Goal: Task Accomplishment & Management: Manage account settings

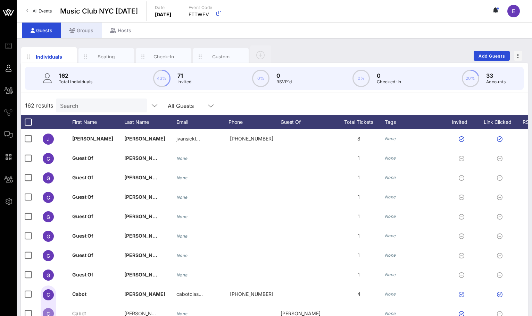
click at [94, 30] on div "Groups" at bounding box center [81, 31] width 41 height 16
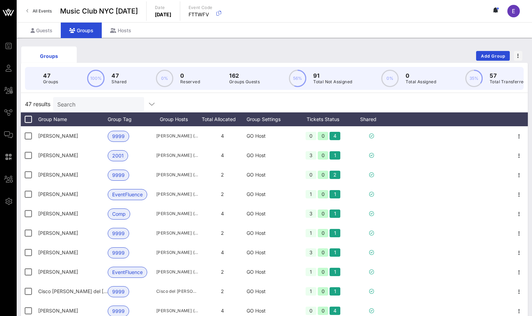
click at [88, 99] on div "Search" at bounding box center [97, 104] width 81 height 14
click at [492, 56] on span "Add Group" at bounding box center [493, 55] width 25 height 5
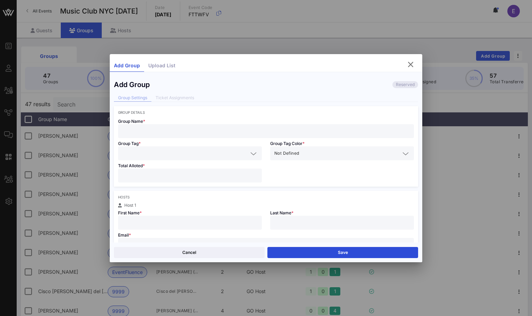
click at [241, 134] on input "text" at bounding box center [266, 131] width 288 height 9
type input "A"
click at [150, 131] on input "[PERSON_NAME]" at bounding box center [266, 131] width 288 height 9
click at [173, 131] on input "[PERSON_NAME]" at bounding box center [266, 131] width 288 height 9
drag, startPoint x: 173, startPoint y: 131, endPoint x: 123, endPoint y: 133, distance: 50.1
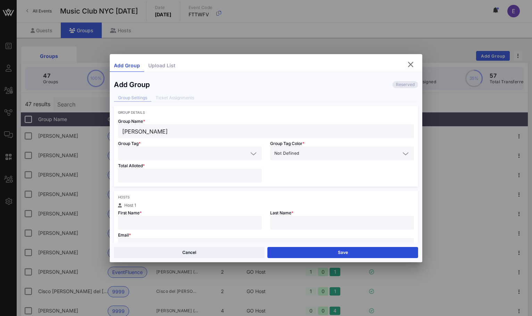
click at [123, 133] on input "[PERSON_NAME]" at bounding box center [266, 131] width 288 height 9
click at [174, 133] on input "[PERSON_NAME]" at bounding box center [266, 131] width 288 height 9
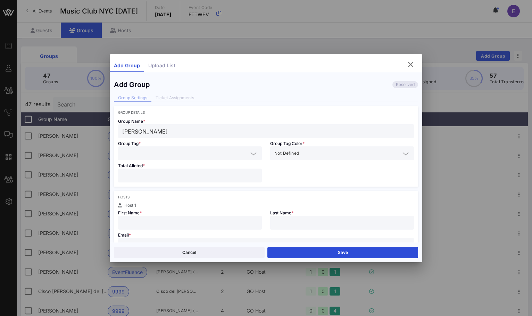
drag, startPoint x: 174, startPoint y: 133, endPoint x: 114, endPoint y: 132, distance: 60.1
click at [114, 132] on div "Group Name * [PERSON_NAME]" at bounding box center [266, 127] width 304 height 24
type input "[PERSON_NAME]"
click at [114, 132] on div "Group Name * [PERSON_NAME]" at bounding box center [266, 127] width 304 height 24
drag, startPoint x: 114, startPoint y: 132, endPoint x: 120, endPoint y: 129, distance: 7.3
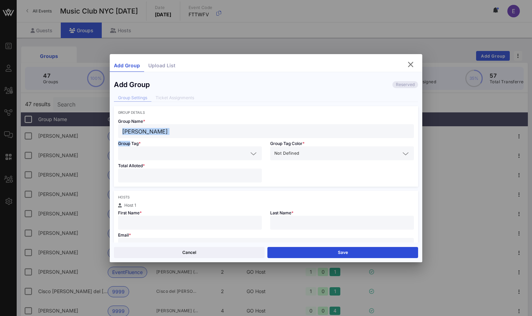
click at [120, 129] on div "Group Name * [PERSON_NAME]" at bounding box center [266, 127] width 304 height 24
click at [122, 130] on input "[PERSON_NAME]" at bounding box center [266, 131] width 288 height 9
click at [135, 150] on input "text" at bounding box center [185, 153] width 126 height 9
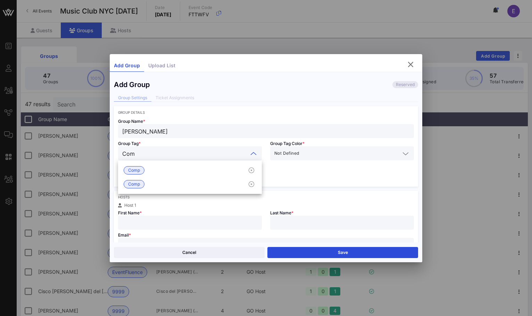
type input "Comp"
click at [139, 172] on span "Comp" at bounding box center [134, 171] width 12 height 8
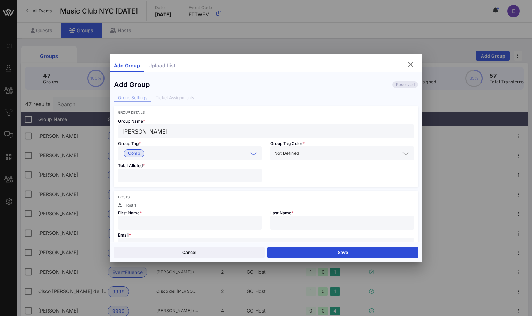
click at [138, 173] on input "number" at bounding box center [189, 175] width 135 height 9
type input "*"
click at [133, 221] on input "text" at bounding box center [189, 222] width 135 height 9
type input "[PERSON_NAME]"
type input "p"
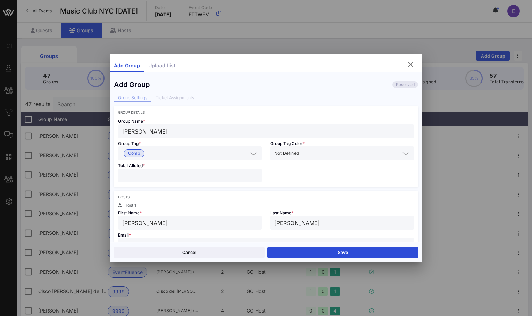
type input "[PERSON_NAME]"
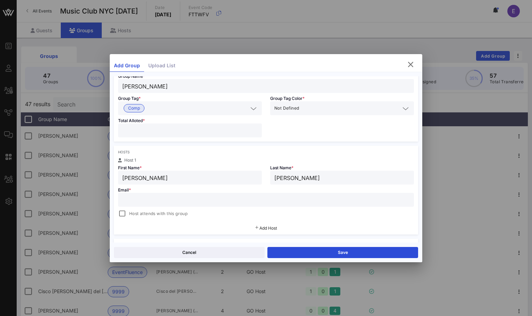
scroll to position [46, 0]
paste input "[PERSON_NAME][EMAIL_ADDRESS][DOMAIN_NAME]"
click at [116, 217] on div "Email * [PERSON_NAME][EMAIL_ADDRESS][DOMAIN_NAME] Host attends with this group" at bounding box center [266, 200] width 304 height 33
click at [125, 214] on div at bounding box center [122, 213] width 10 height 10
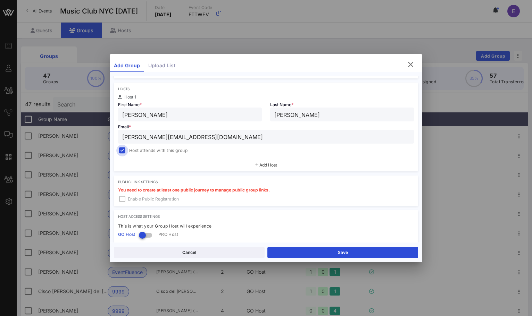
scroll to position [159, 0]
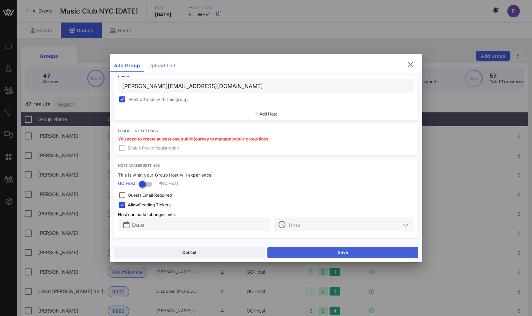
click at [307, 253] on button "Save" at bounding box center [342, 252] width 151 height 11
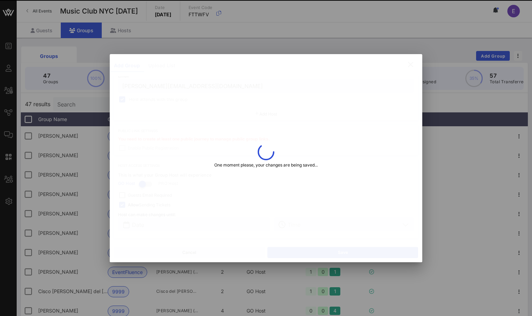
type input "[PERSON_NAME][EMAIL_ADDRESS][DOMAIN_NAME]"
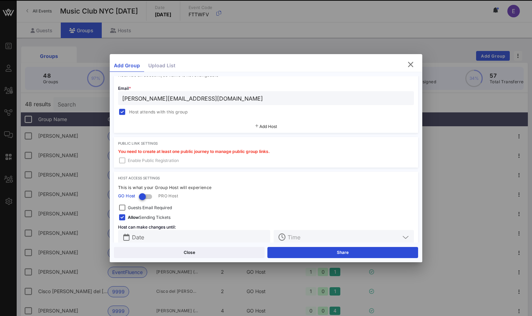
scroll to position [172, 0]
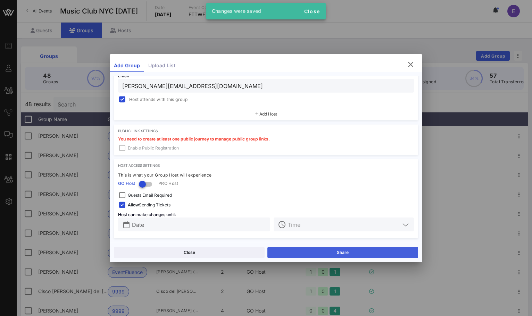
click at [292, 249] on button "Share" at bounding box center [342, 252] width 151 height 11
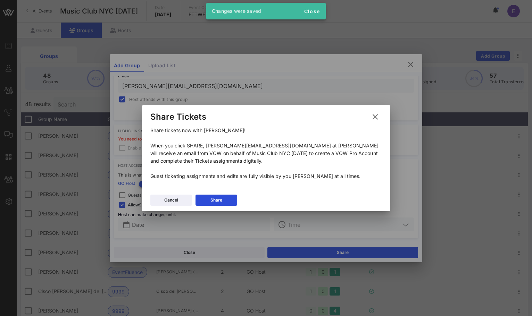
click at [215, 206] on div "Cancel Share" at bounding box center [266, 201] width 248 height 20
click at [215, 200] on icon at bounding box center [216, 200] width 6 height 5
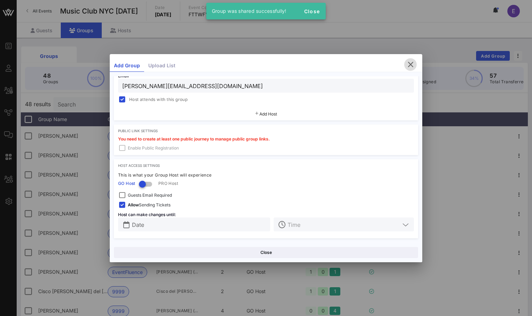
click at [410, 65] on icon "button" at bounding box center [410, 64] width 8 height 8
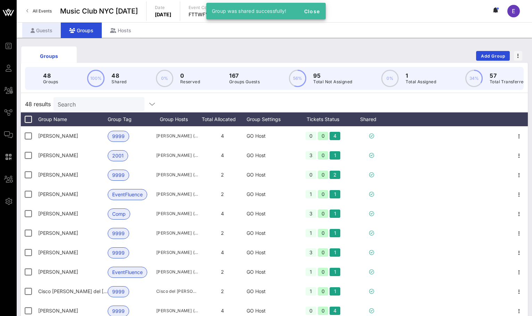
click at [48, 32] on div "Guests" at bounding box center [41, 31] width 39 height 16
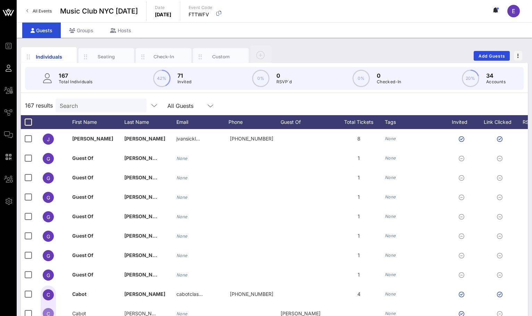
click at [69, 106] on input "Search" at bounding box center [100, 105] width 81 height 9
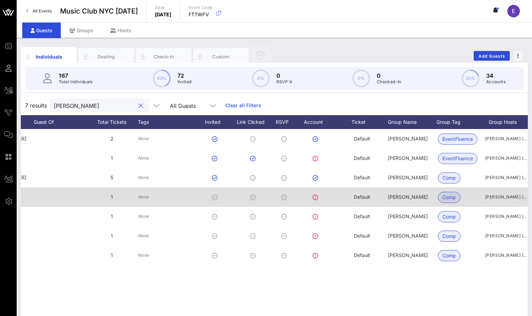
scroll to position [0, 263]
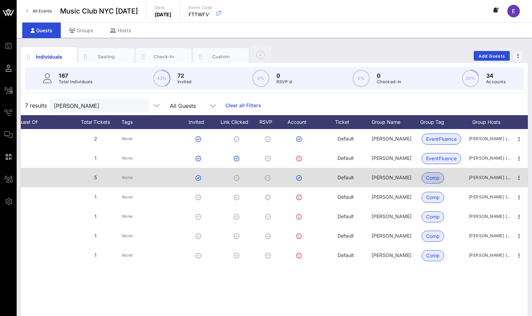
click at [436, 174] on span "Comp" at bounding box center [433, 178] width 14 height 10
click at [348, 181] on div "Default" at bounding box center [346, 177] width 16 height 19
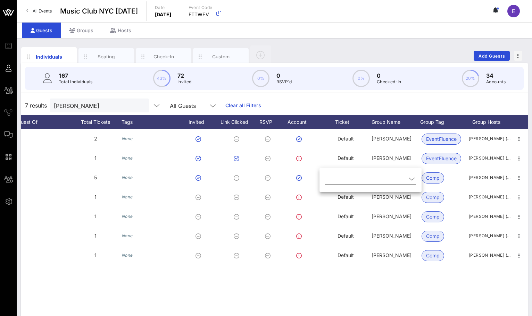
click at [355, 187] on div at bounding box center [370, 183] width 91 height 19
click at [355, 176] on input "text" at bounding box center [365, 179] width 81 height 11
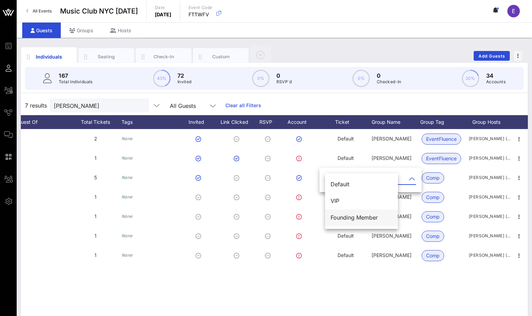
click at [350, 213] on div "Founding Member" at bounding box center [362, 218] width 62 height 15
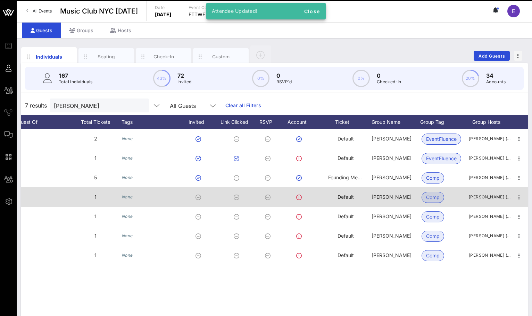
click at [348, 195] on span "Default" at bounding box center [346, 197] width 16 height 6
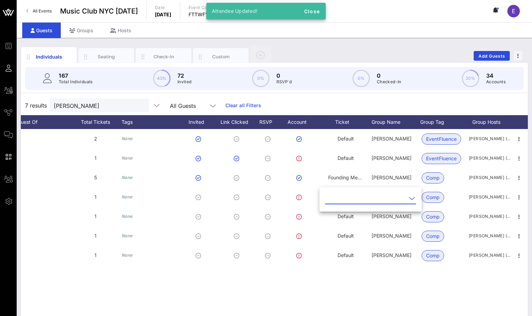
click at [349, 196] on input "text" at bounding box center [365, 198] width 81 height 11
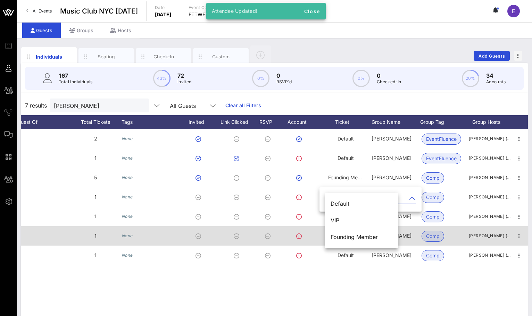
click at [345, 235] on div "Founding Member" at bounding box center [362, 237] width 62 height 7
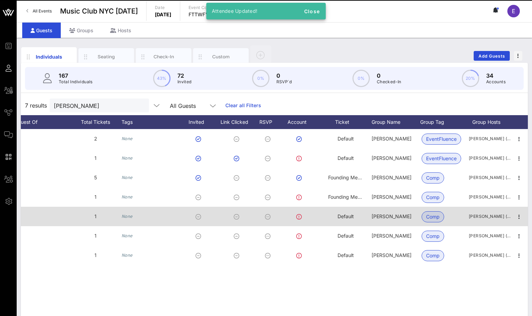
click at [345, 219] on span "Default" at bounding box center [346, 217] width 16 height 6
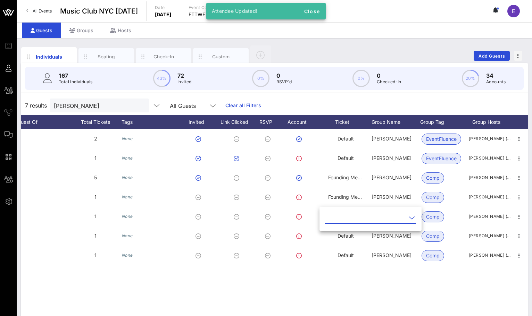
click at [346, 217] on input "text" at bounding box center [365, 218] width 81 height 11
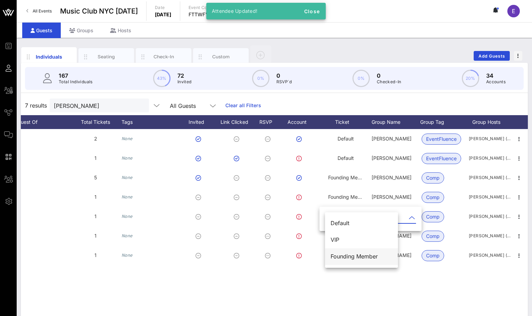
click at [344, 255] on div "Founding Member" at bounding box center [362, 257] width 62 height 7
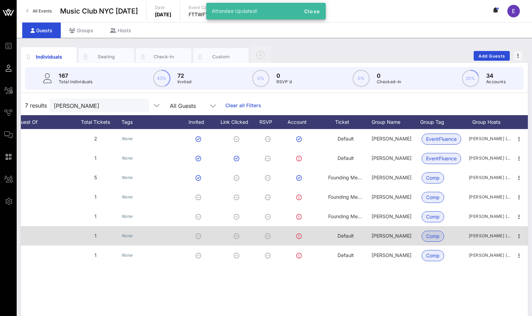
click at [344, 234] on span "Default" at bounding box center [346, 236] width 16 height 6
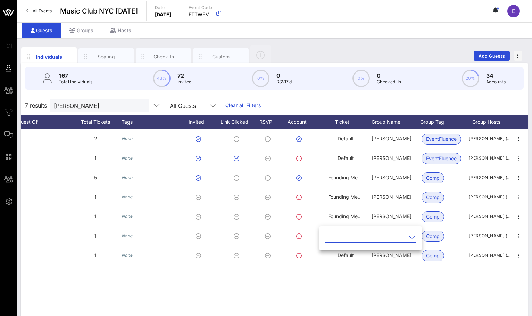
click at [344, 242] on input "text" at bounding box center [365, 237] width 81 height 11
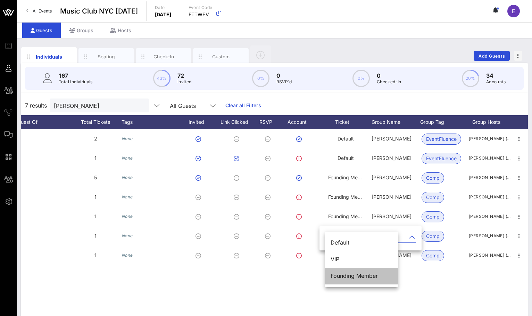
click at [340, 278] on div "Founding Member" at bounding box center [362, 276] width 62 height 7
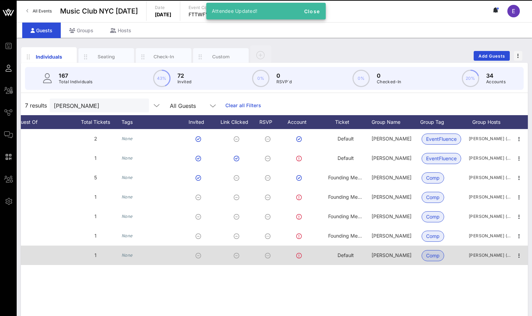
click at [345, 254] on span "Default" at bounding box center [346, 256] width 16 height 6
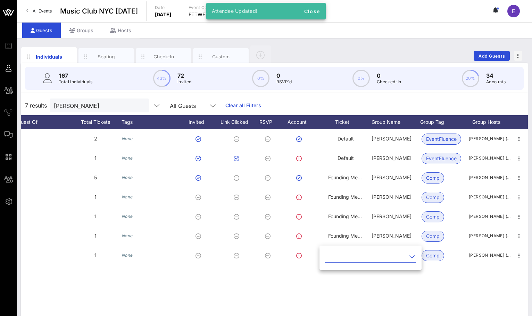
click at [346, 257] on input "text" at bounding box center [365, 256] width 81 height 11
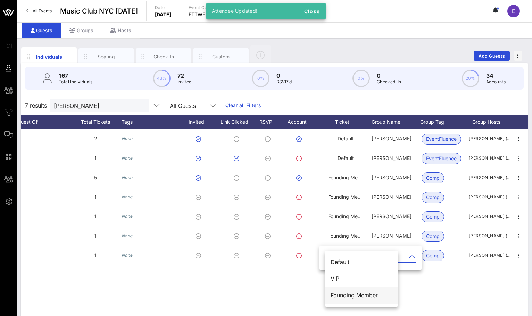
click at [344, 292] on div "Founding Member" at bounding box center [362, 295] width 62 height 15
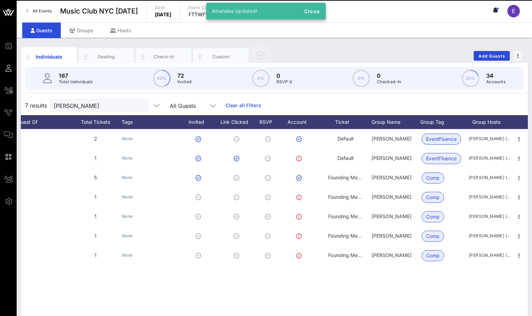
click at [346, 284] on div "R [PERSON_NAME] rromine@s… [PHONE_NUMBER] 2 None Default [PERSON_NAME] EventFlu…" at bounding box center [274, 233] width 507 height 208
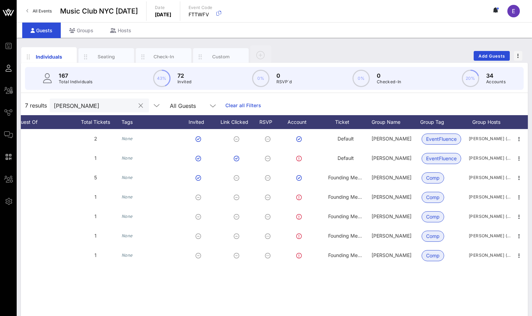
click at [85, 104] on input "[PERSON_NAME]" at bounding box center [94, 105] width 81 height 9
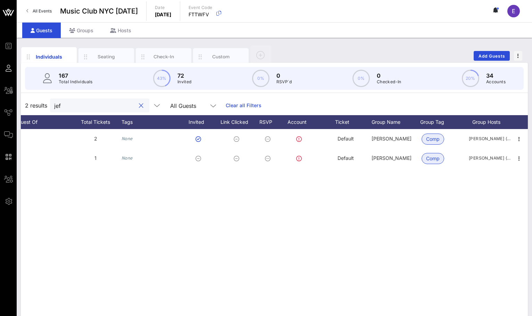
type input "[PERSON_NAME]"
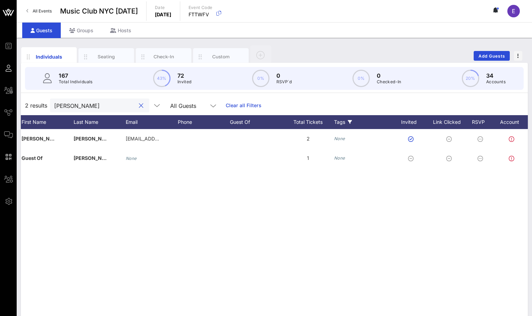
scroll to position [0, 0]
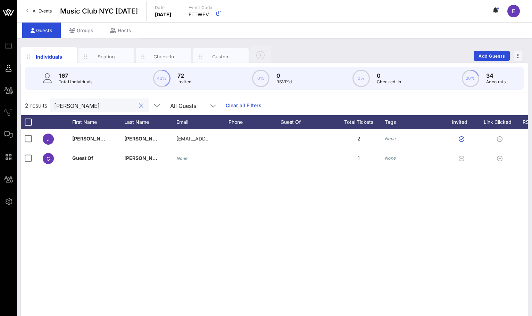
click at [139, 105] on button "clear icon" at bounding box center [141, 105] width 5 height 7
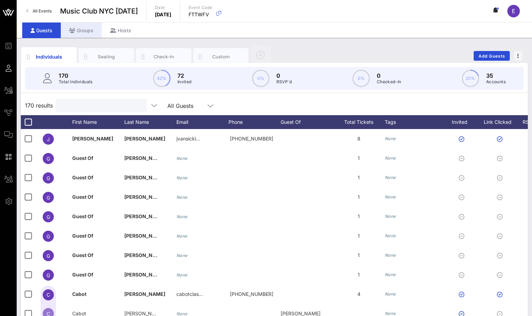
click at [76, 30] on div "Groups" at bounding box center [81, 31] width 41 height 16
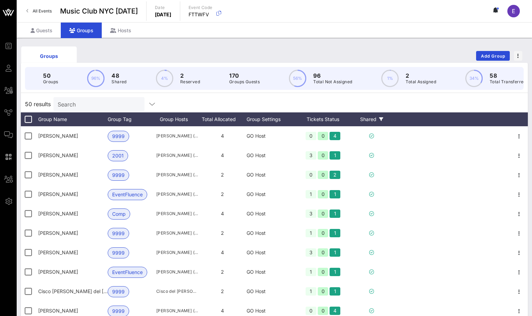
click at [378, 118] on div "Shared" at bounding box center [372, 120] width 42 height 14
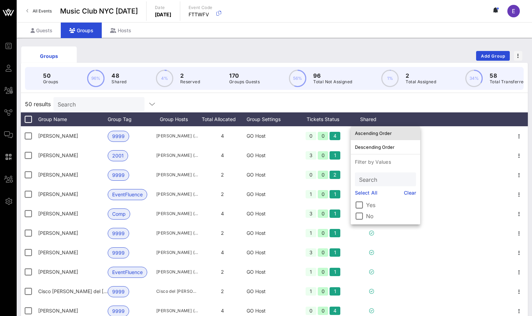
click at [379, 133] on div "Ascending Order" at bounding box center [385, 134] width 61 height 6
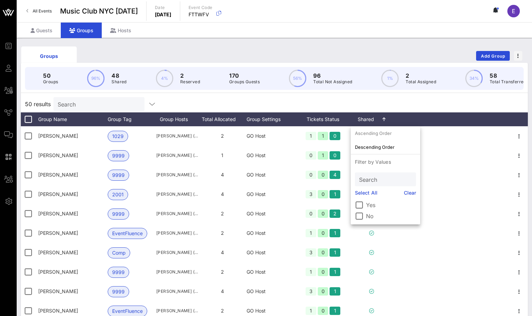
click at [391, 108] on div "50 results Search" at bounding box center [274, 104] width 507 height 17
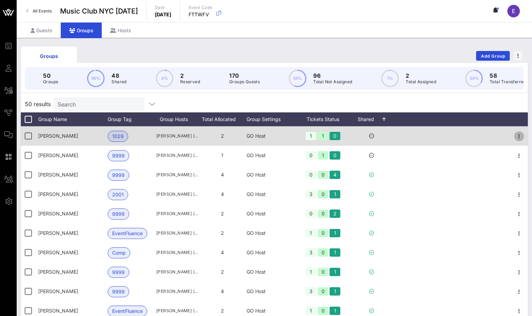
click at [521, 139] on icon "button" at bounding box center [519, 136] width 8 height 8
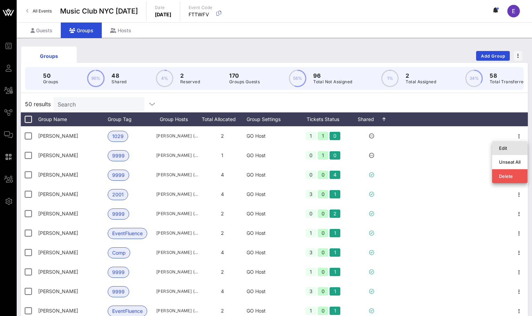
click at [511, 151] on div "Edit" at bounding box center [510, 148] width 22 height 11
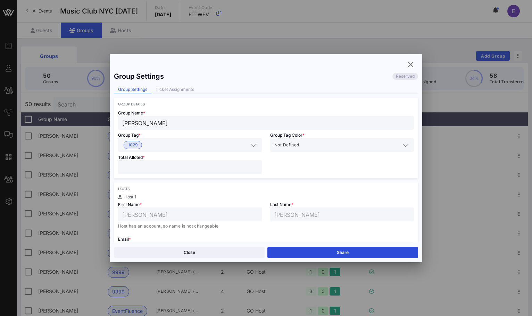
type input "*"
click at [254, 165] on input "*" at bounding box center [189, 167] width 135 height 9
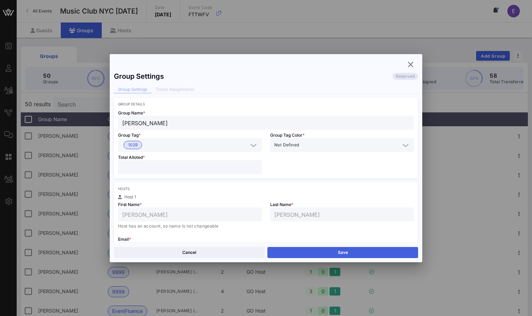
click at [300, 251] on button "Save" at bounding box center [342, 252] width 151 height 11
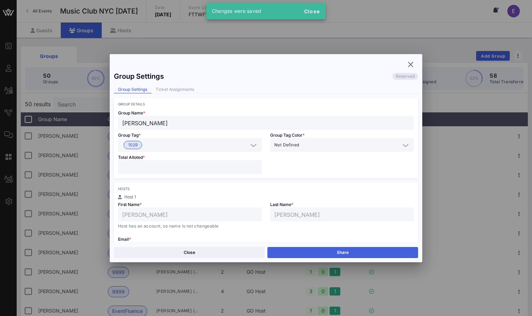
click at [296, 250] on button "Share" at bounding box center [342, 252] width 151 height 11
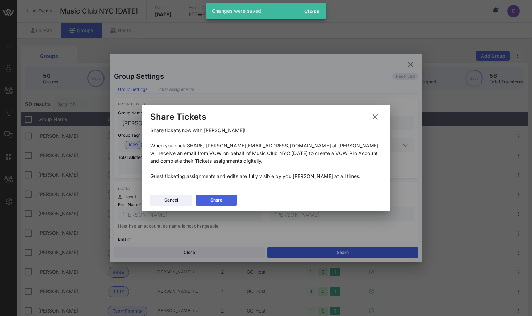
click at [232, 197] on button "Share" at bounding box center [217, 200] width 42 height 11
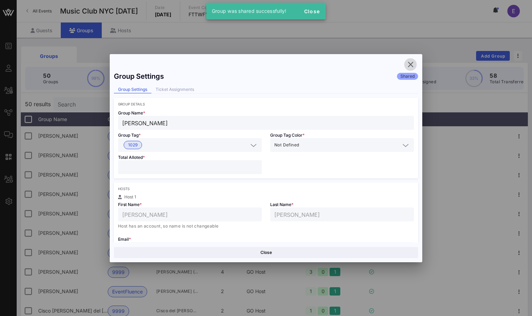
click at [411, 62] on icon "button" at bounding box center [410, 64] width 8 height 8
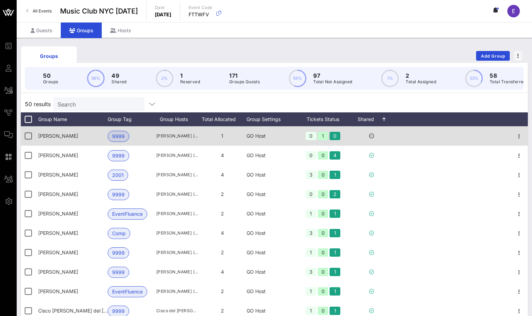
click at [524, 140] on div at bounding box center [519, 135] width 17 height 19
click at [522, 139] on icon "button" at bounding box center [519, 136] width 8 height 8
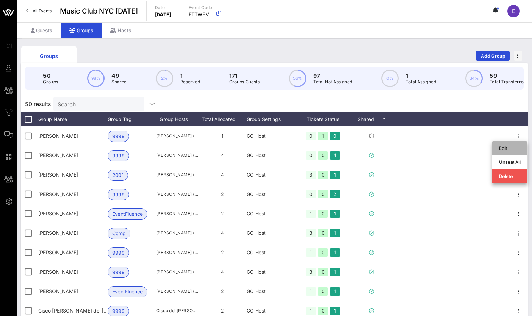
click at [510, 144] on div "Edit" at bounding box center [510, 148] width 22 height 11
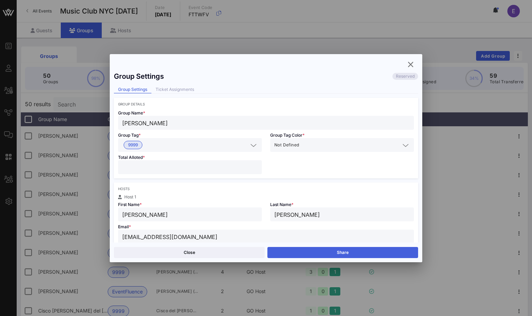
click at [328, 248] on button "Share" at bounding box center [342, 252] width 151 height 11
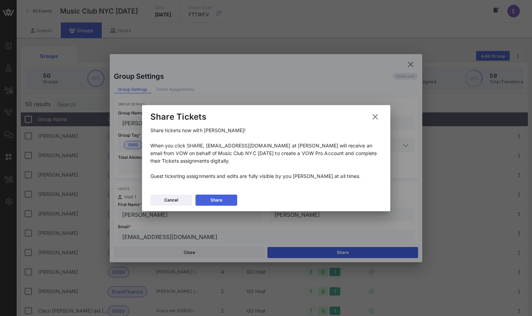
click at [223, 203] on button "Share" at bounding box center [217, 200] width 42 height 11
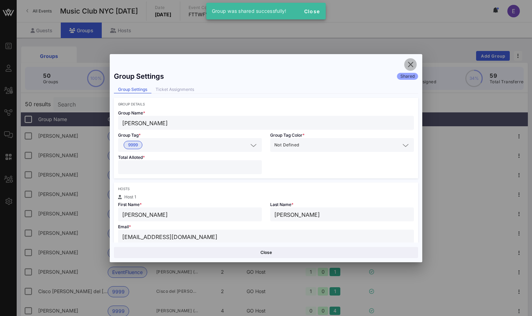
click at [411, 65] on icon "button" at bounding box center [410, 64] width 8 height 8
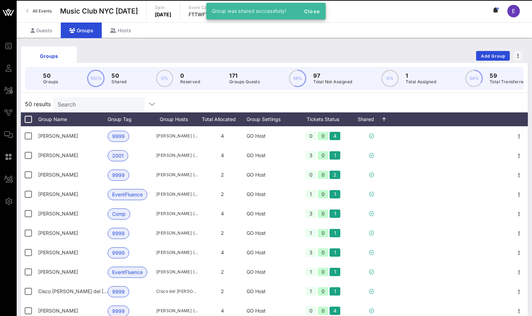
click at [32, 9] on link "All Events" at bounding box center [39, 11] width 34 height 11
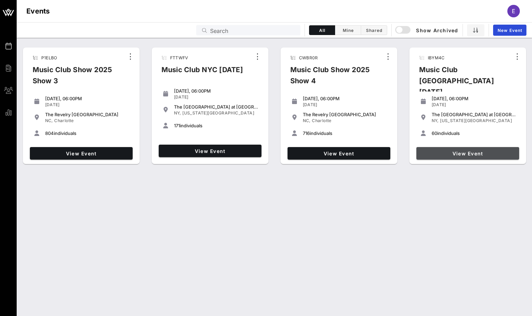
click at [454, 156] on link "View Event" at bounding box center [467, 153] width 103 height 13
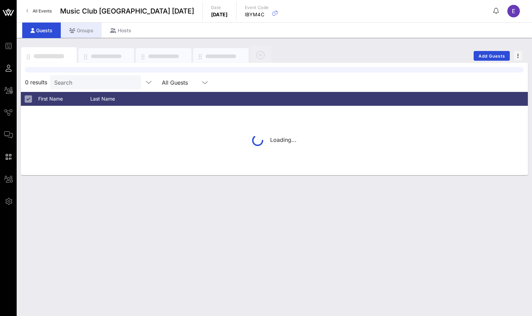
click at [88, 32] on div "Groups" at bounding box center [81, 31] width 41 height 16
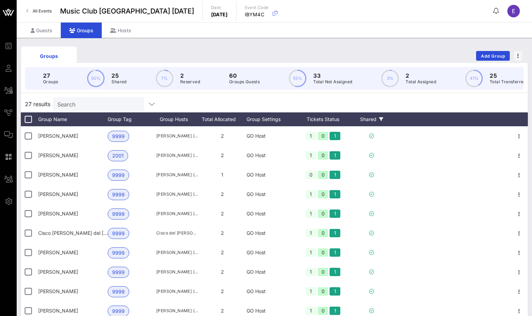
click at [381, 116] on div "Shared" at bounding box center [372, 120] width 42 height 14
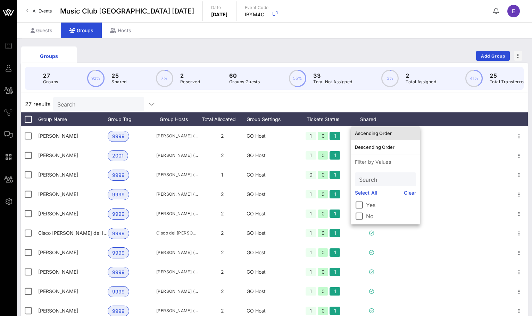
click at [378, 130] on div "Ascending Order" at bounding box center [385, 133] width 61 height 11
click at [381, 102] on div "27 results Search" at bounding box center [274, 104] width 507 height 17
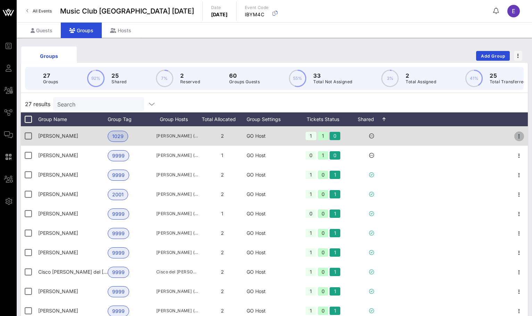
click at [518, 139] on icon "button" at bounding box center [519, 136] width 8 height 8
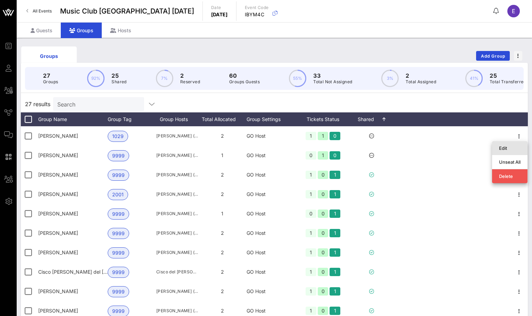
click at [508, 147] on div "Edit" at bounding box center [510, 149] width 22 height 6
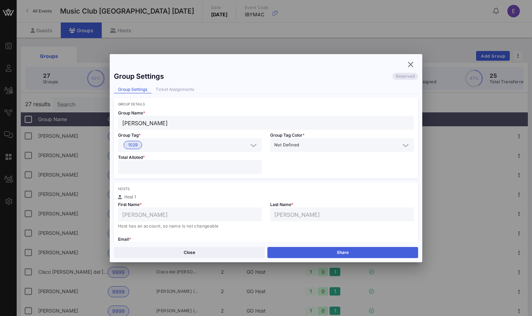
click at [323, 247] on button "Share" at bounding box center [342, 252] width 151 height 11
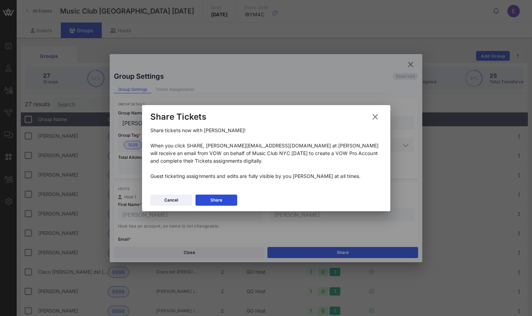
click at [216, 189] on div "Share tickets now with [PERSON_NAME]! When you click SHARE, [PERSON_NAME][EMAIL…" at bounding box center [266, 159] width 248 height 65
click at [216, 199] on icon at bounding box center [216, 200] width 5 height 5
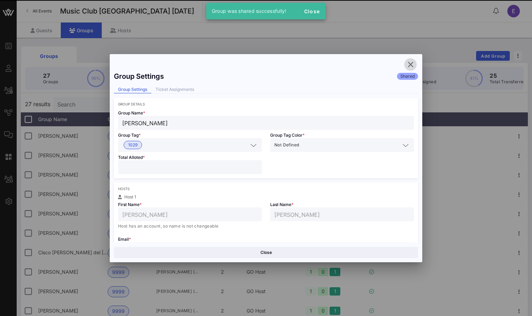
click at [412, 66] on icon "button" at bounding box center [410, 64] width 8 height 8
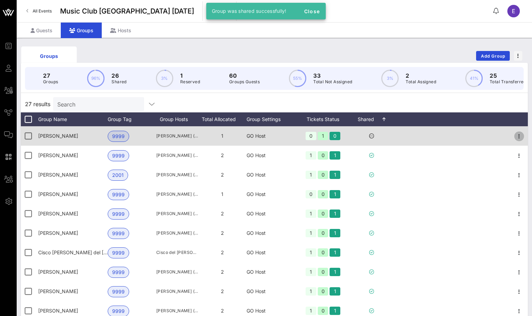
click at [518, 133] on icon "button" at bounding box center [519, 136] width 8 height 8
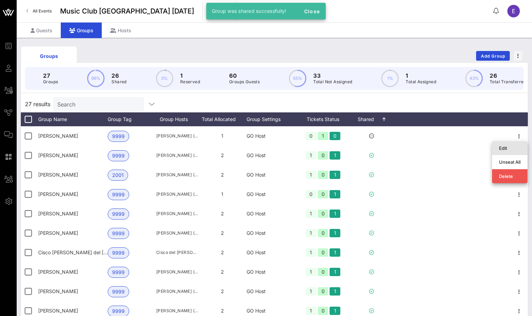
click at [505, 146] on div "Edit" at bounding box center [510, 149] width 22 height 6
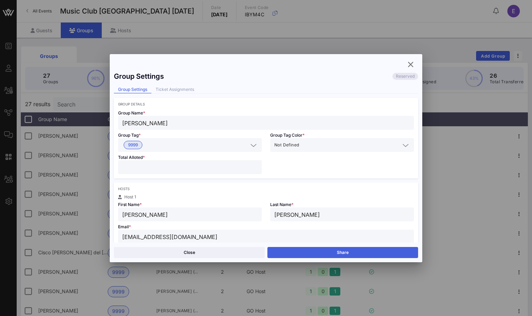
click at [352, 250] on button "Share" at bounding box center [342, 252] width 151 height 11
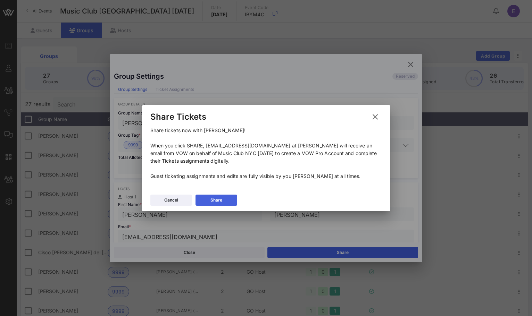
click at [225, 202] on button "Share" at bounding box center [217, 200] width 42 height 11
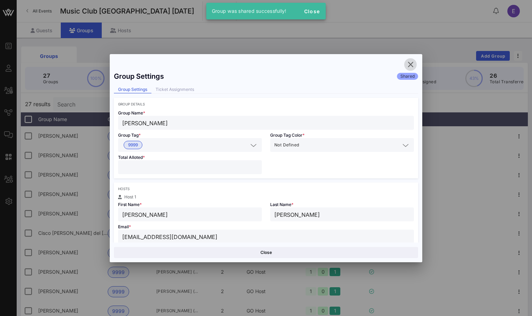
click at [414, 65] on icon "button" at bounding box center [410, 64] width 8 height 8
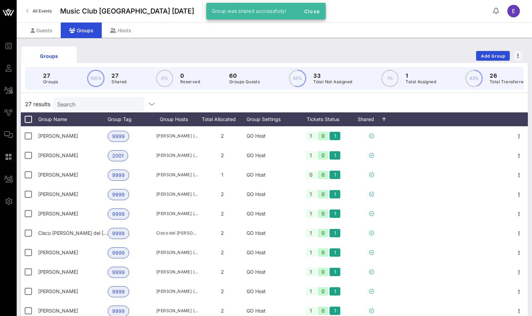
click at [367, 49] on div "Groups Add Group" at bounding box center [274, 56] width 507 height 22
